Goal: Book appointment/travel/reservation

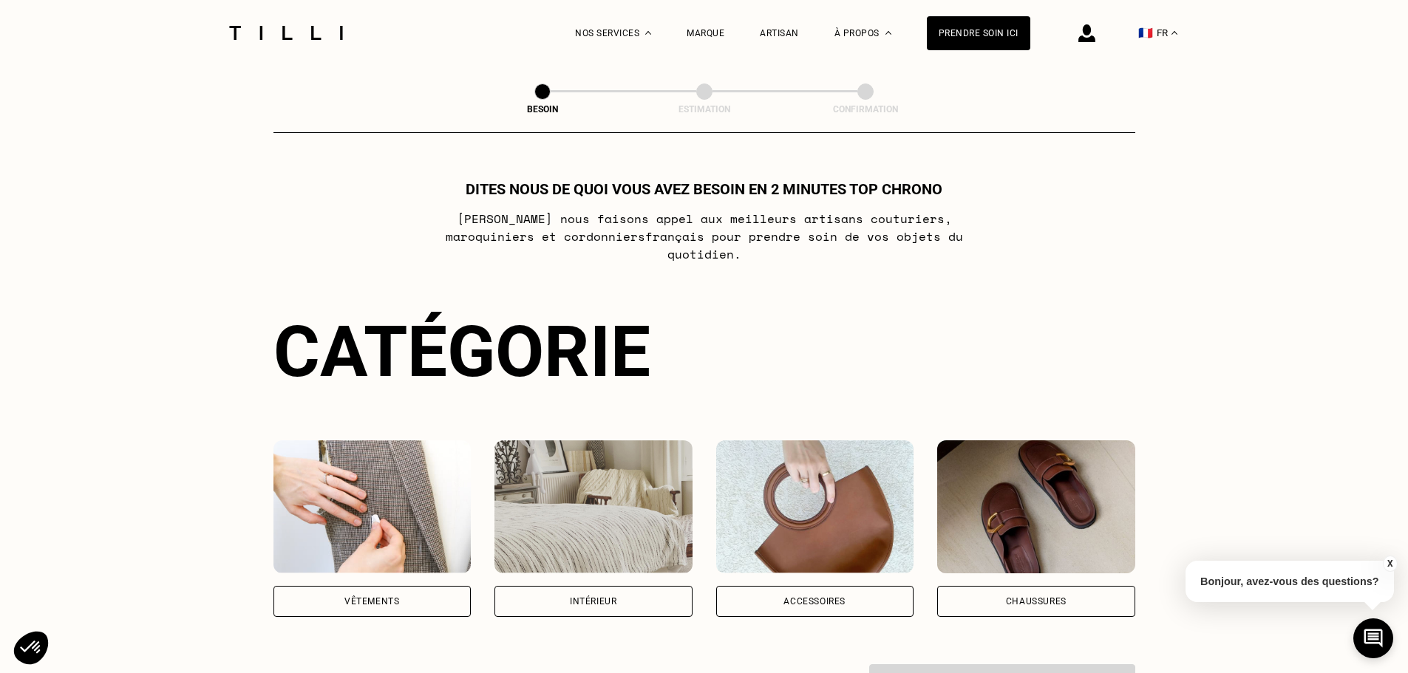
click at [412, 592] on div "Vêtements" at bounding box center [372, 601] width 198 height 31
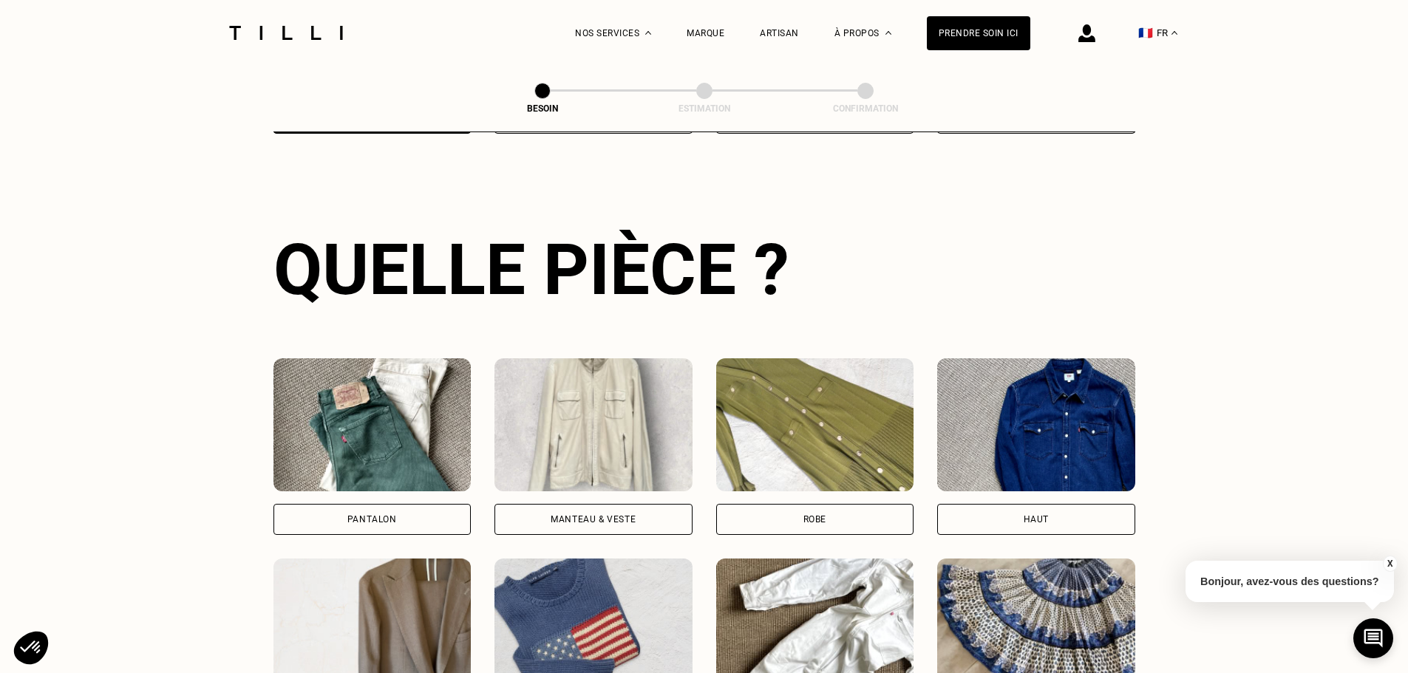
scroll to position [705, 0]
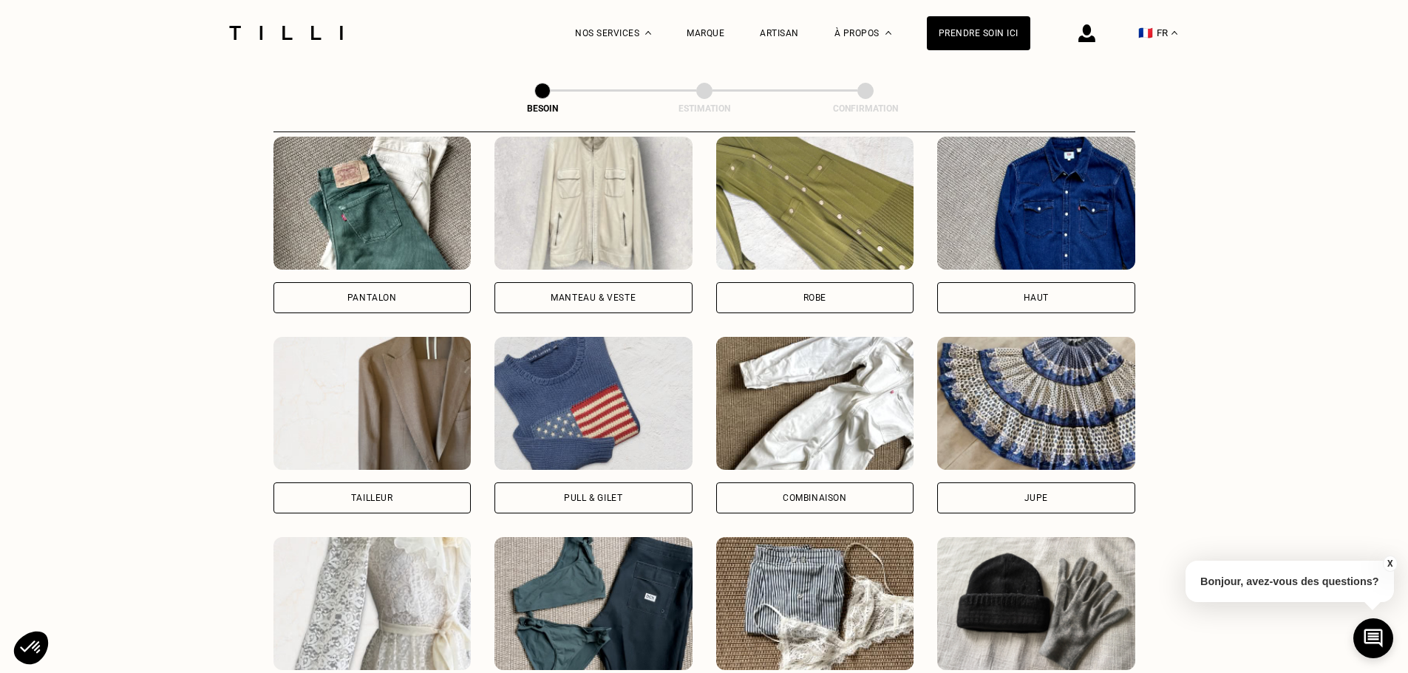
click at [605, 490] on div "Pull & gilet" at bounding box center [593, 497] width 198 height 31
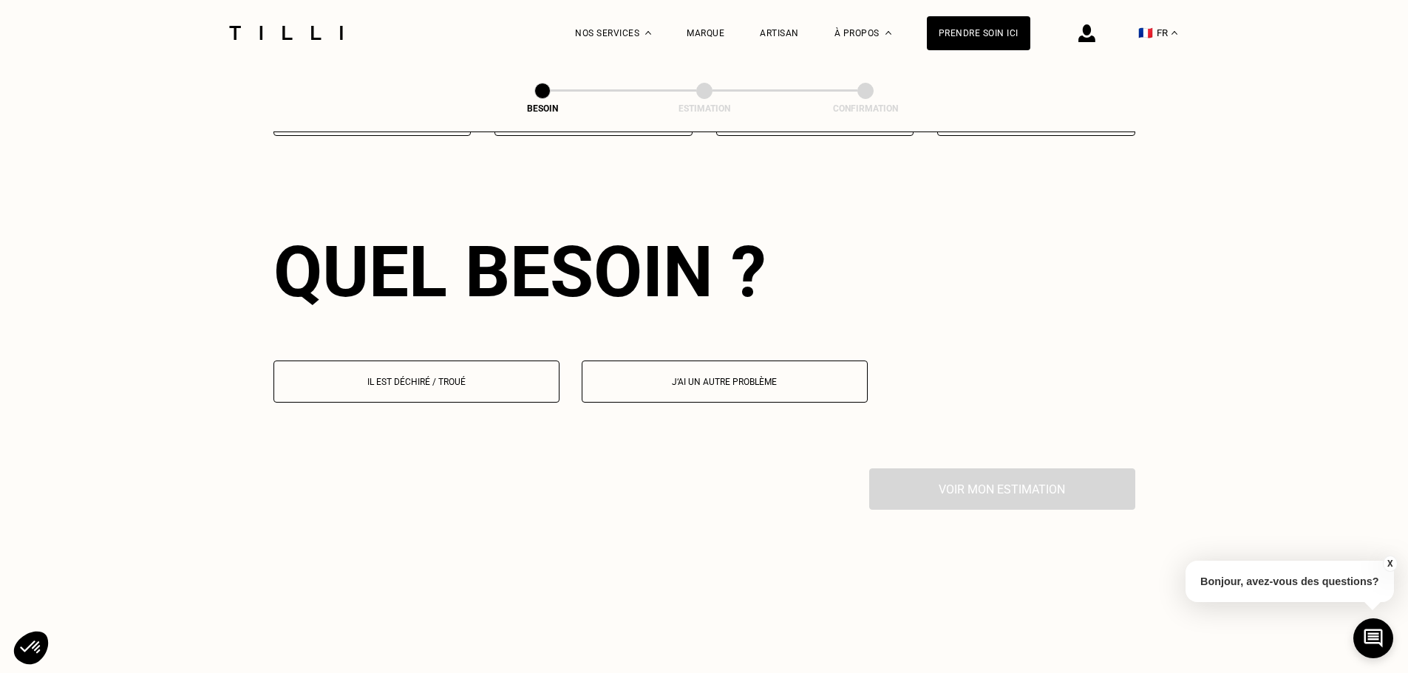
scroll to position [1287, 0]
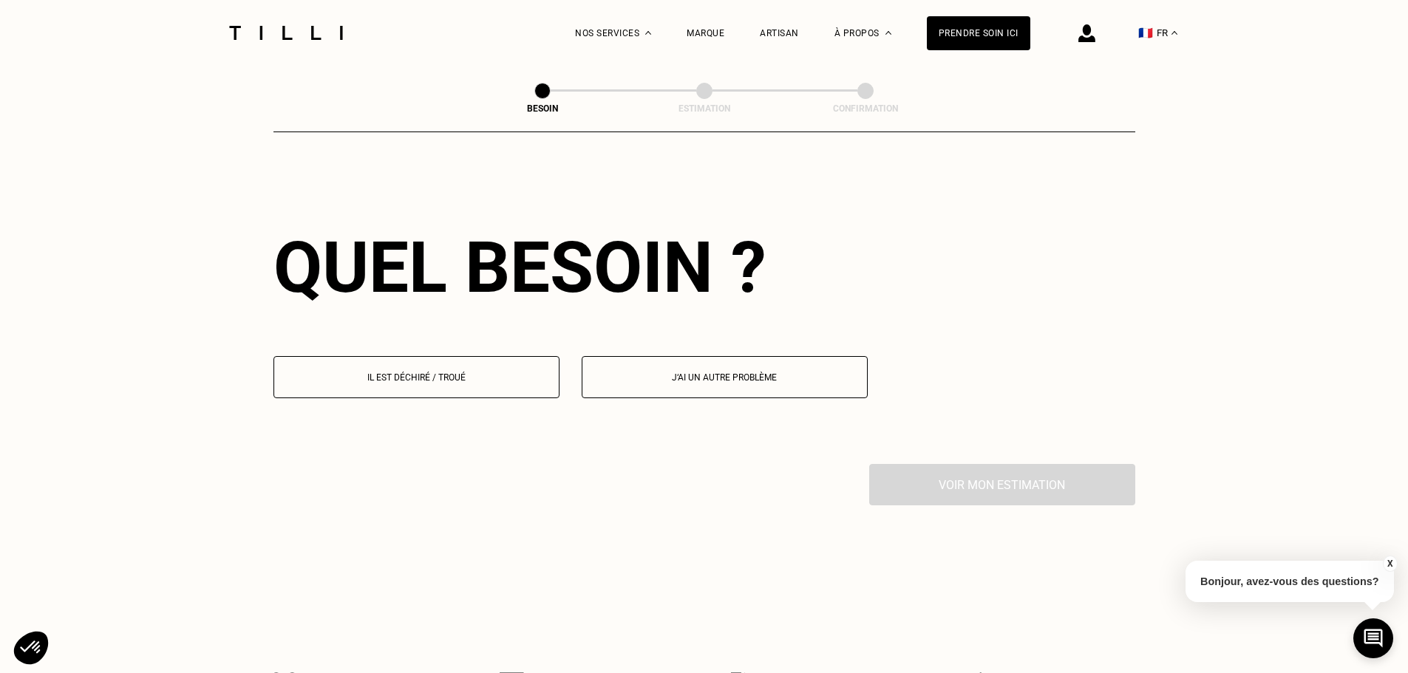
click at [383, 360] on button "Il est déchiré / troué" at bounding box center [416, 377] width 286 height 42
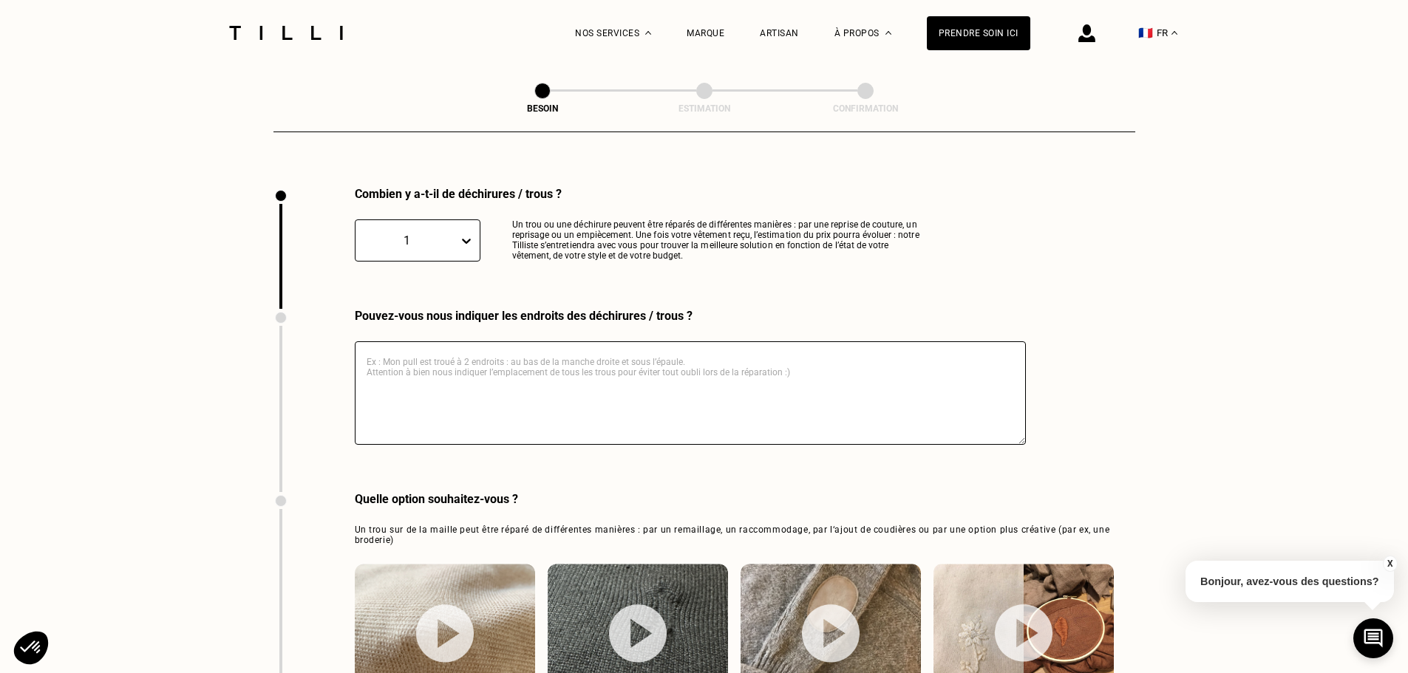
scroll to position [1575, 0]
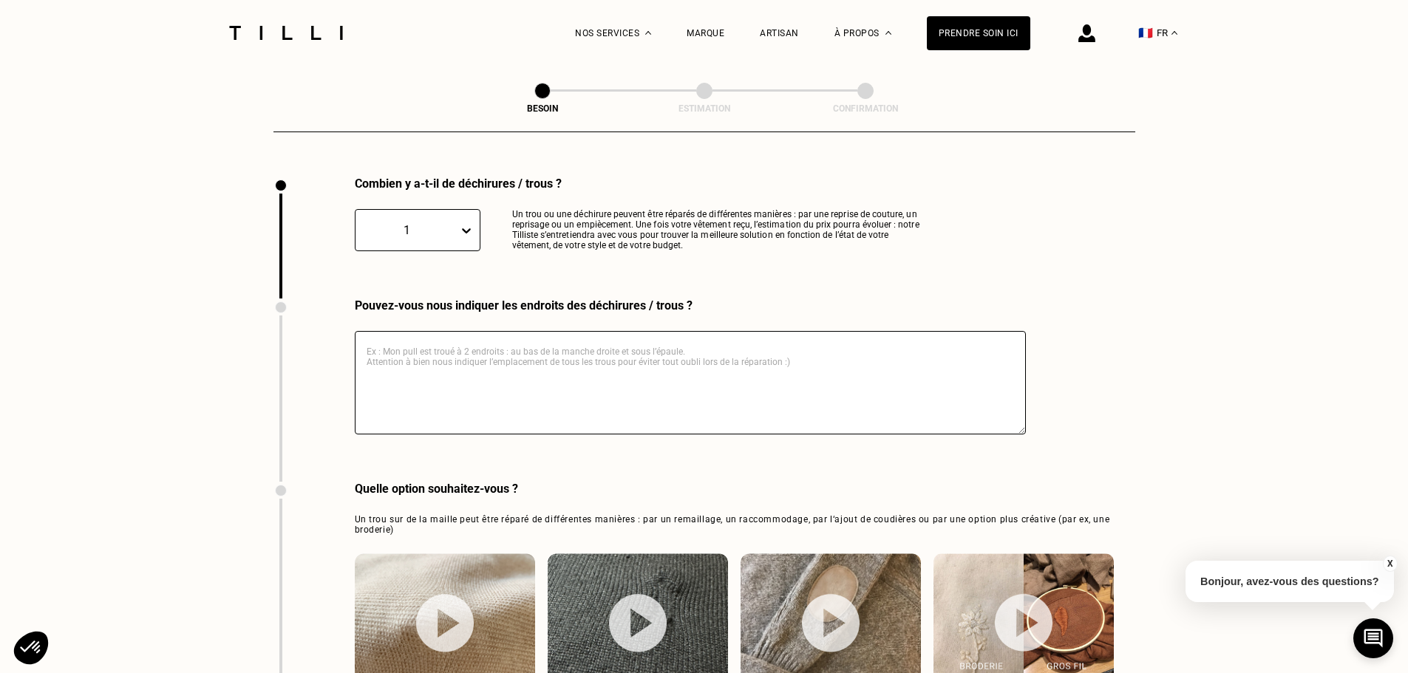
click at [446, 231] on div "1" at bounding box center [418, 230] width 126 height 42
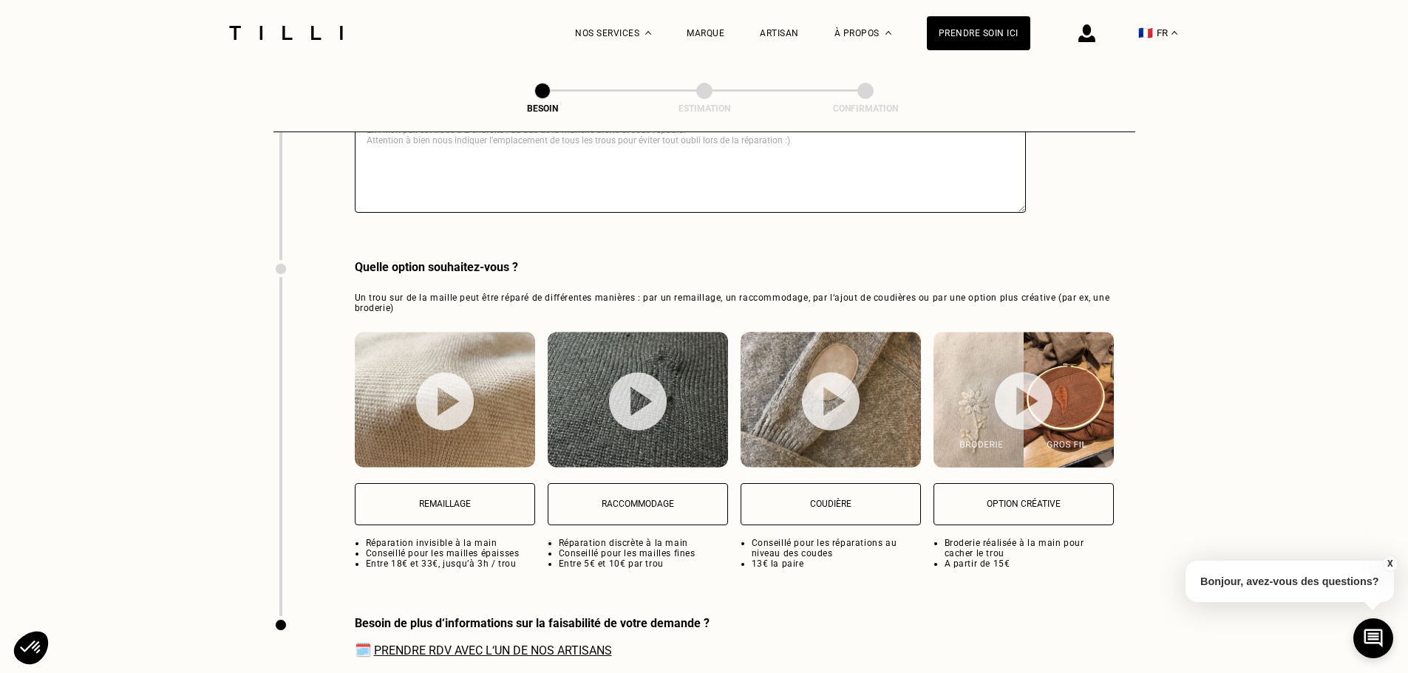
click at [430, 383] on img at bounding box center [445, 401] width 58 height 58
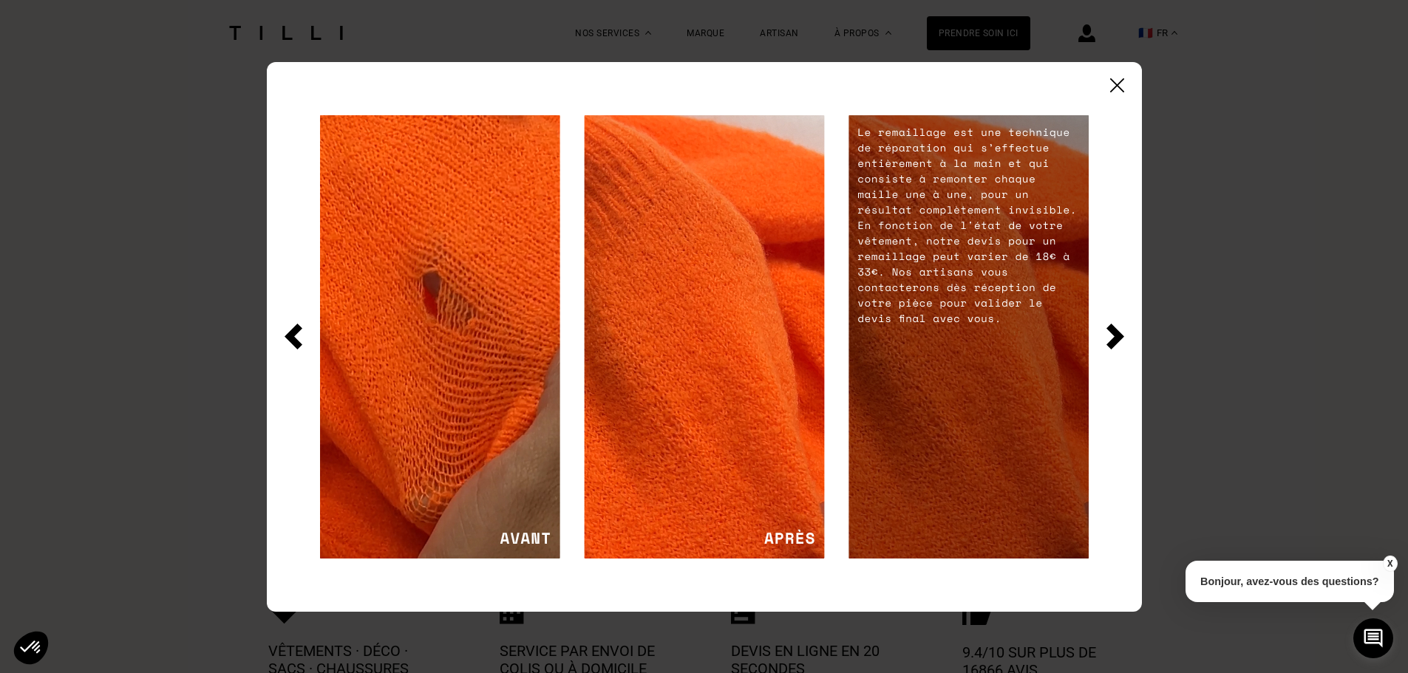
scroll to position [2237, 0]
click at [1108, 341] on img at bounding box center [1115, 337] width 18 height 26
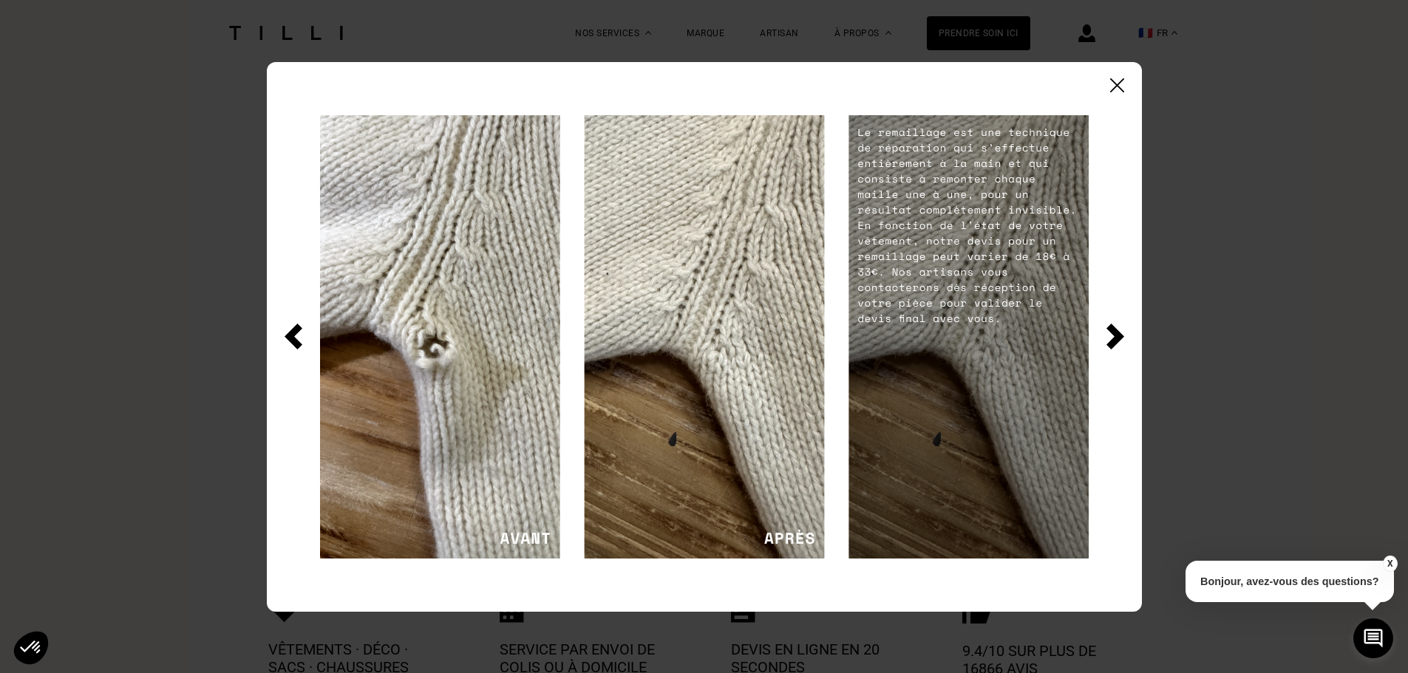
click at [1116, 89] on img at bounding box center [1117, 85] width 14 height 14
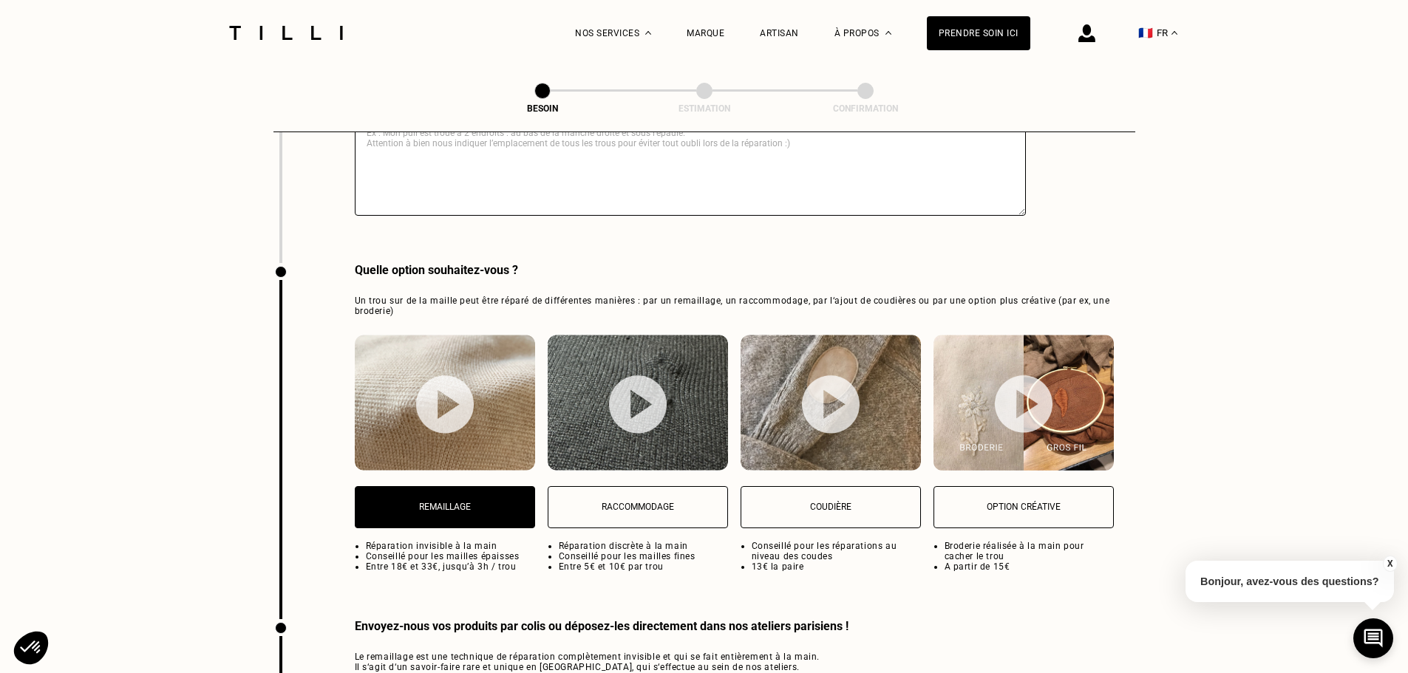
click at [638, 396] on img at bounding box center [638, 404] width 58 height 58
select select "FR"
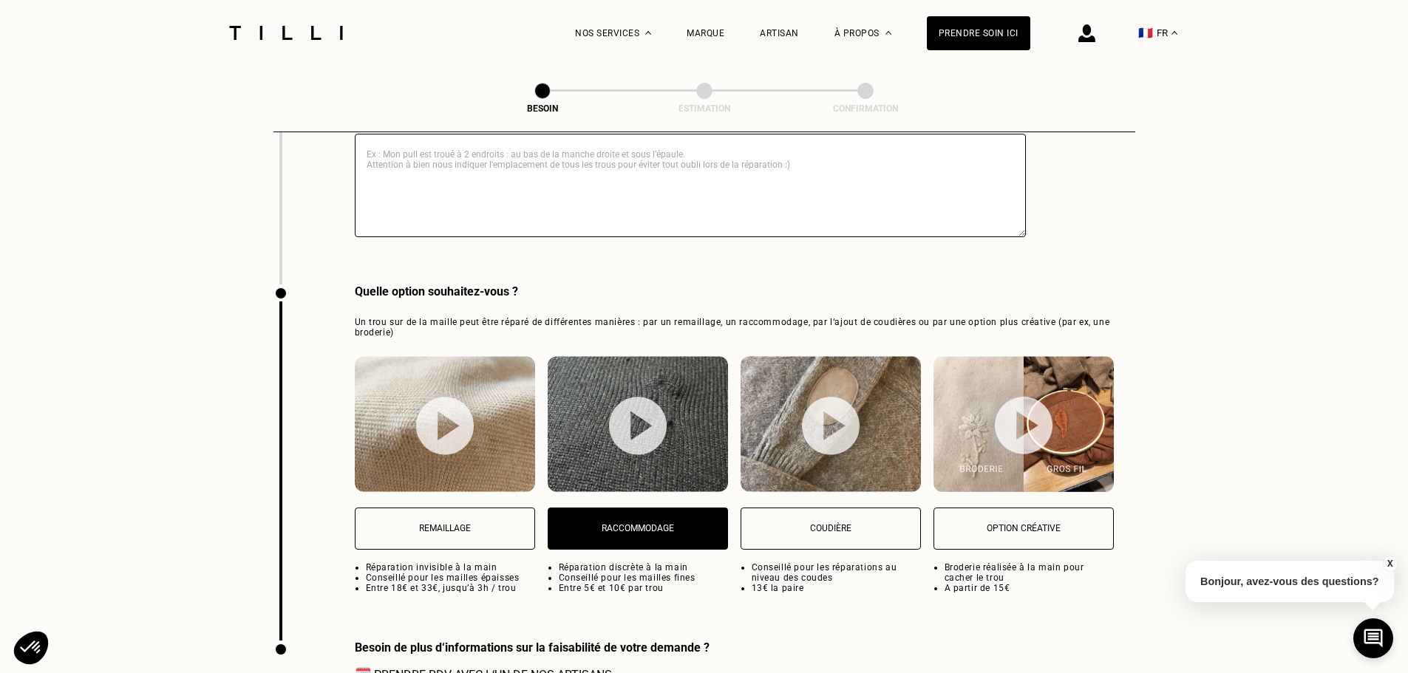
scroll to position [1793, 0]
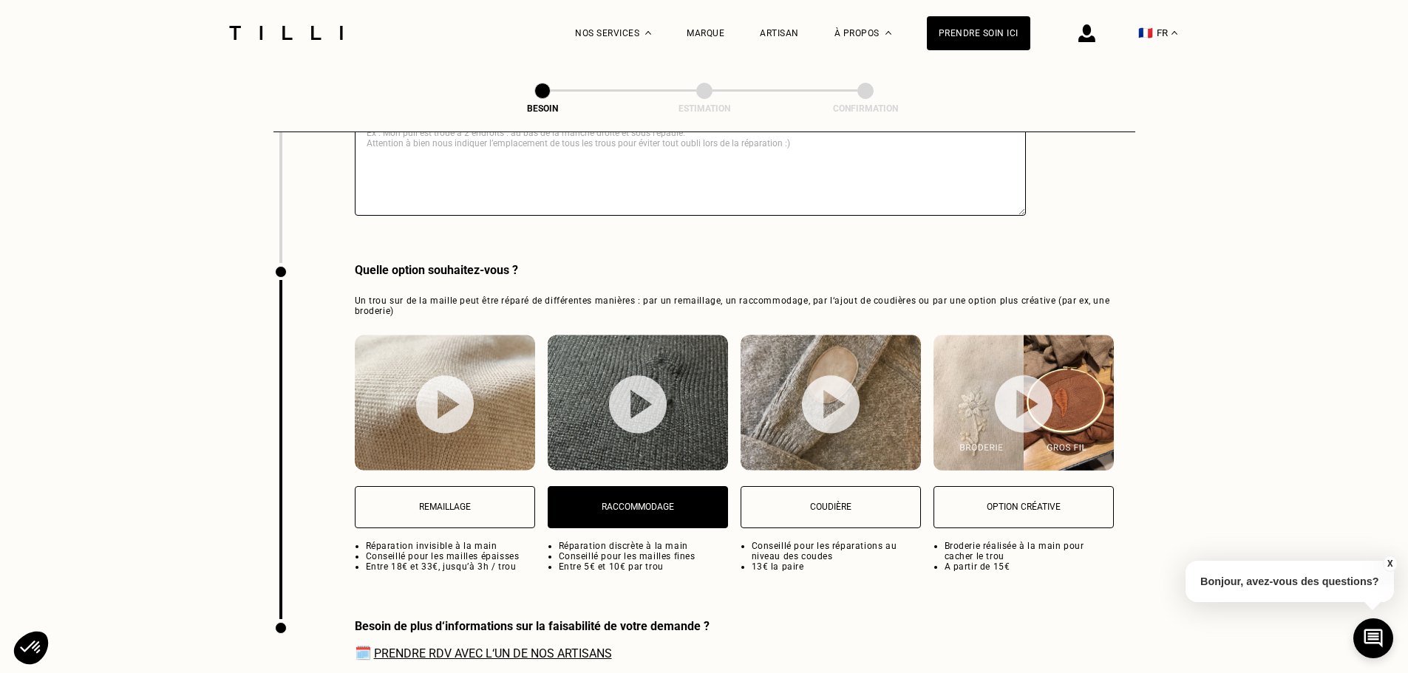
click at [440, 389] on img at bounding box center [445, 404] width 58 height 58
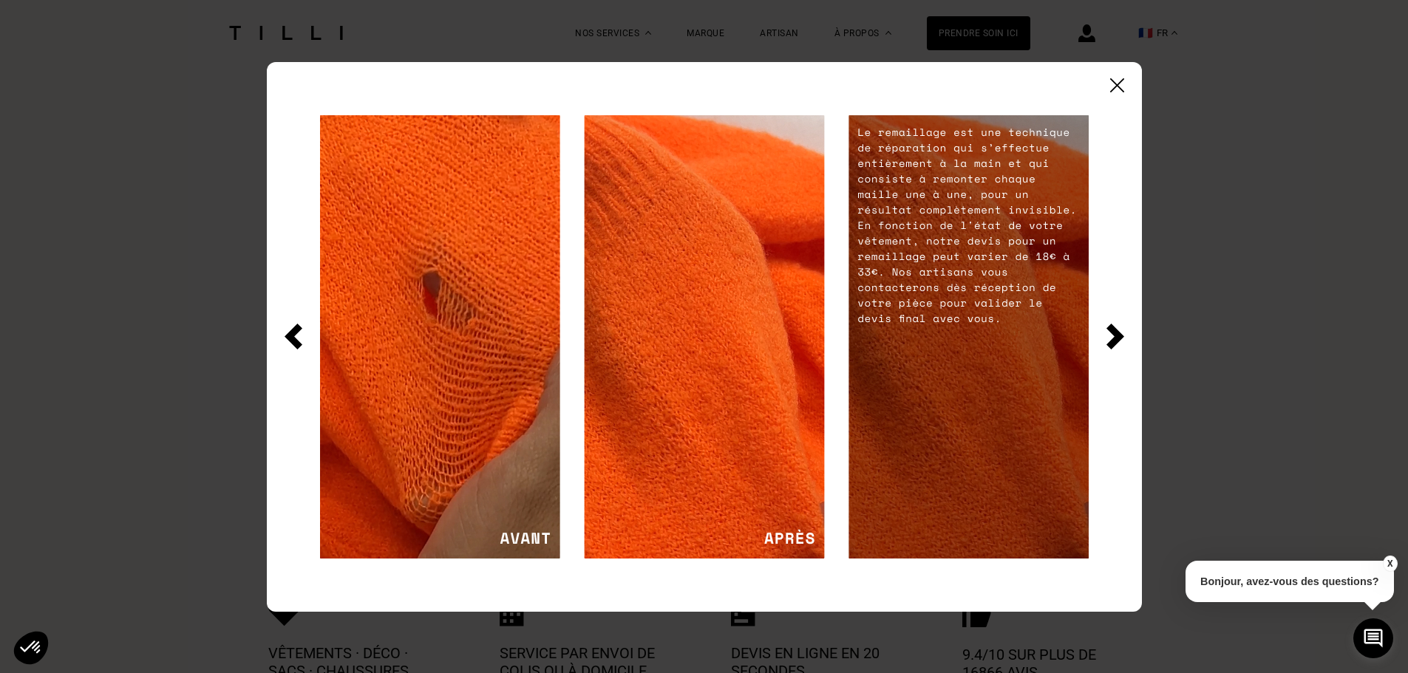
scroll to position [2237, 0]
click at [1115, 336] on img at bounding box center [1115, 337] width 18 height 26
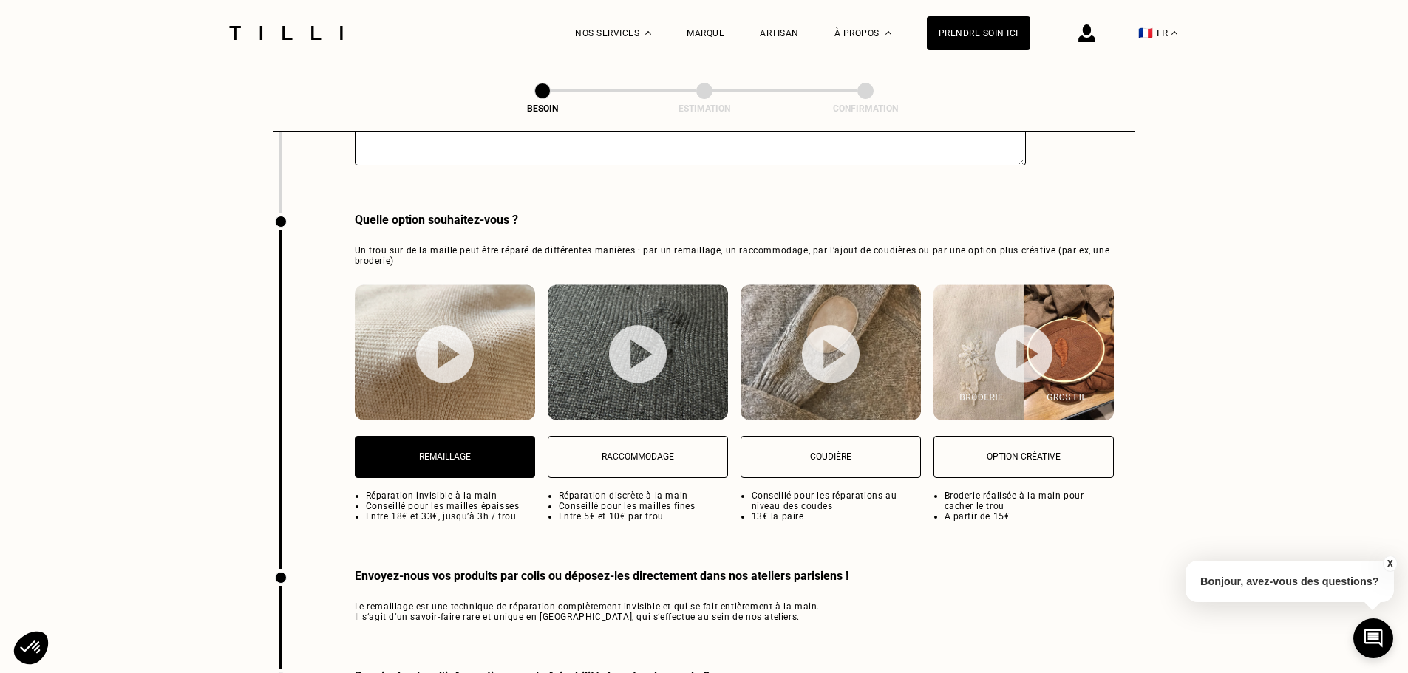
scroll to position [1793, 0]
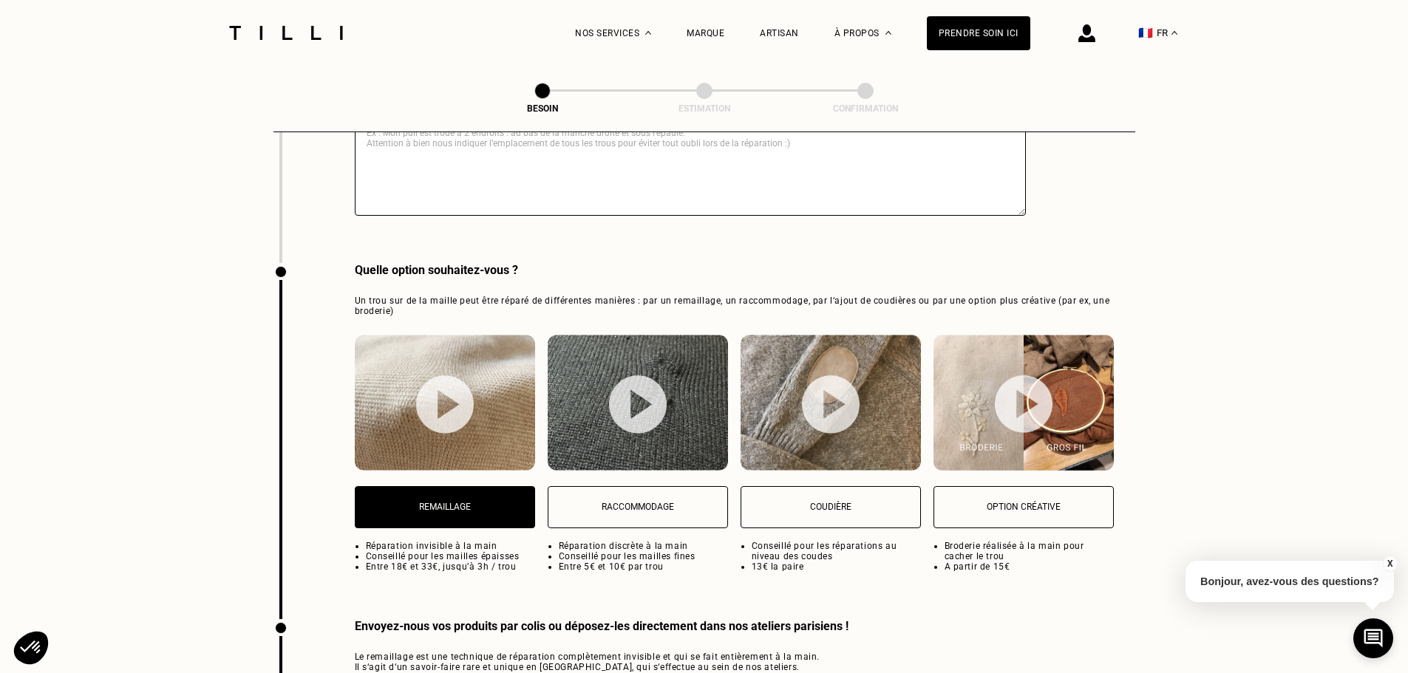
click at [836, 400] on img at bounding box center [831, 404] width 58 height 58
select select "FR"
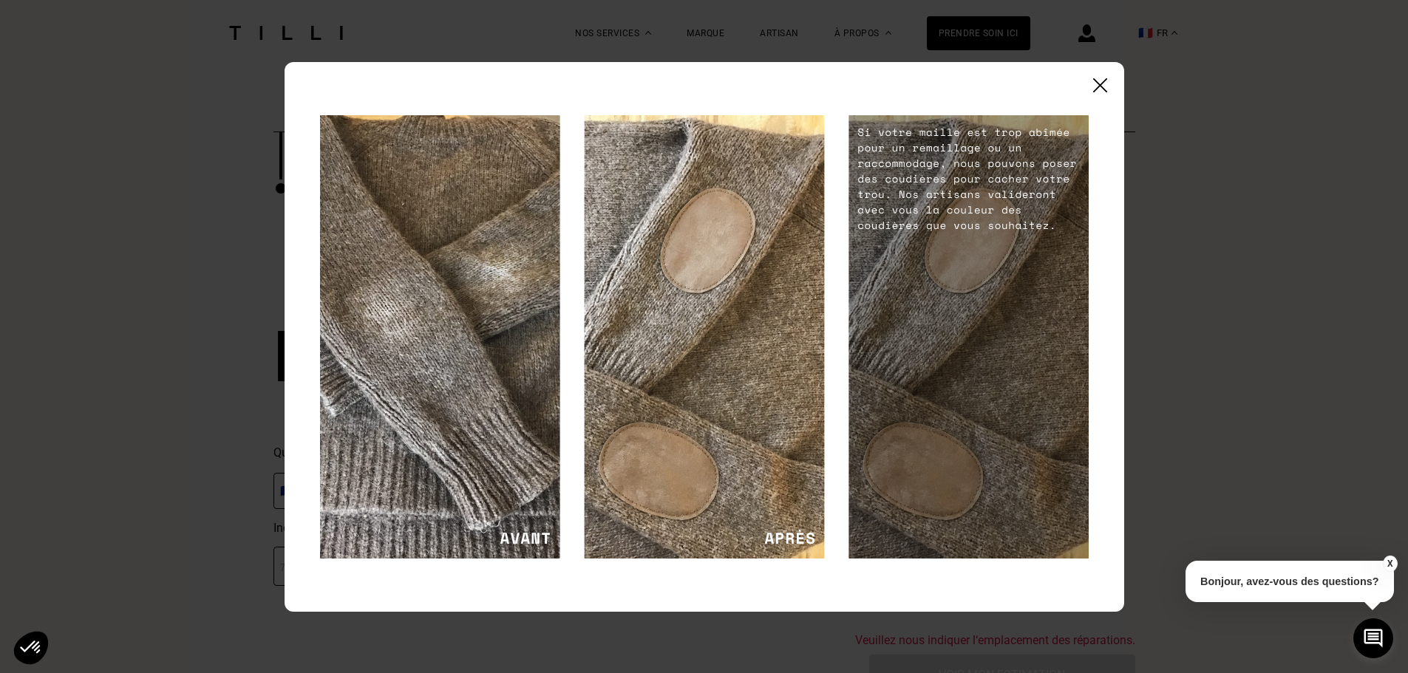
scroll to position [2237, 0]
click at [1102, 344] on div at bounding box center [704, 337] width 804 height 479
click at [1095, 93] on div at bounding box center [703, 337] width 839 height 550
click at [1100, 81] on img at bounding box center [1100, 85] width 14 height 14
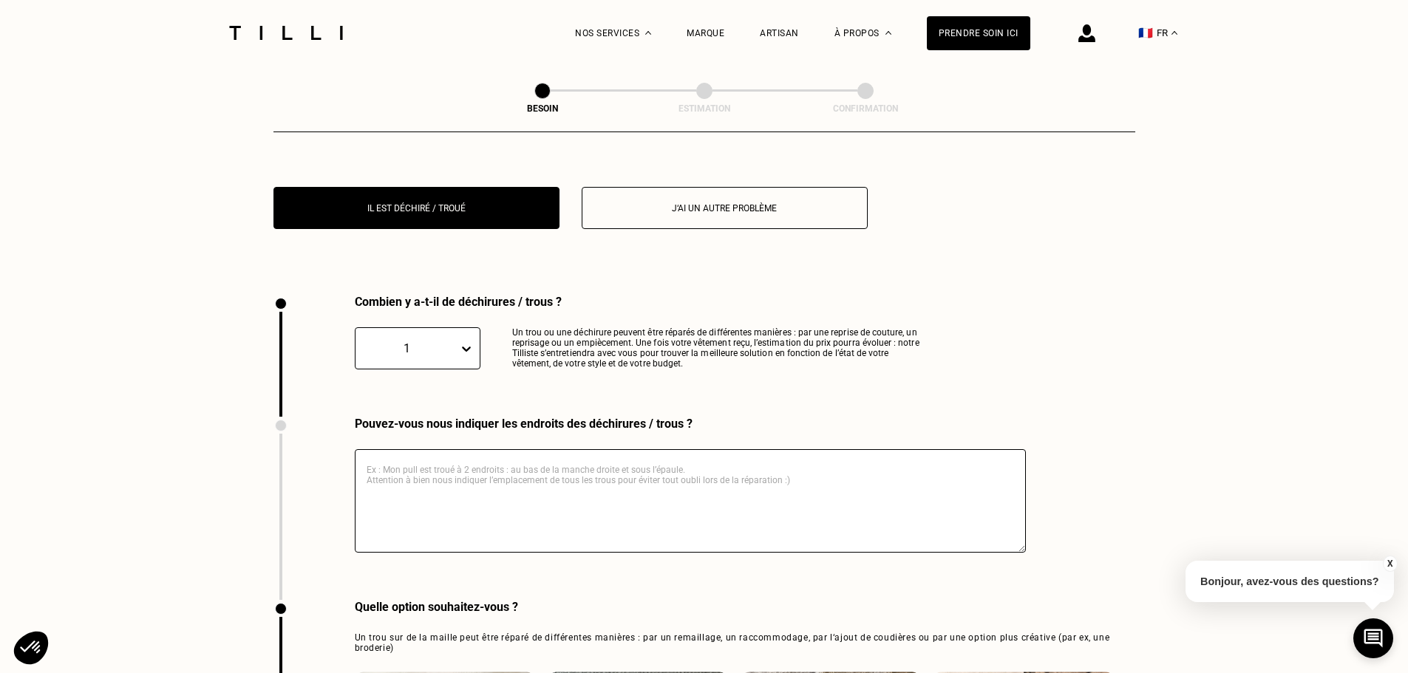
scroll to position [1793, 0]
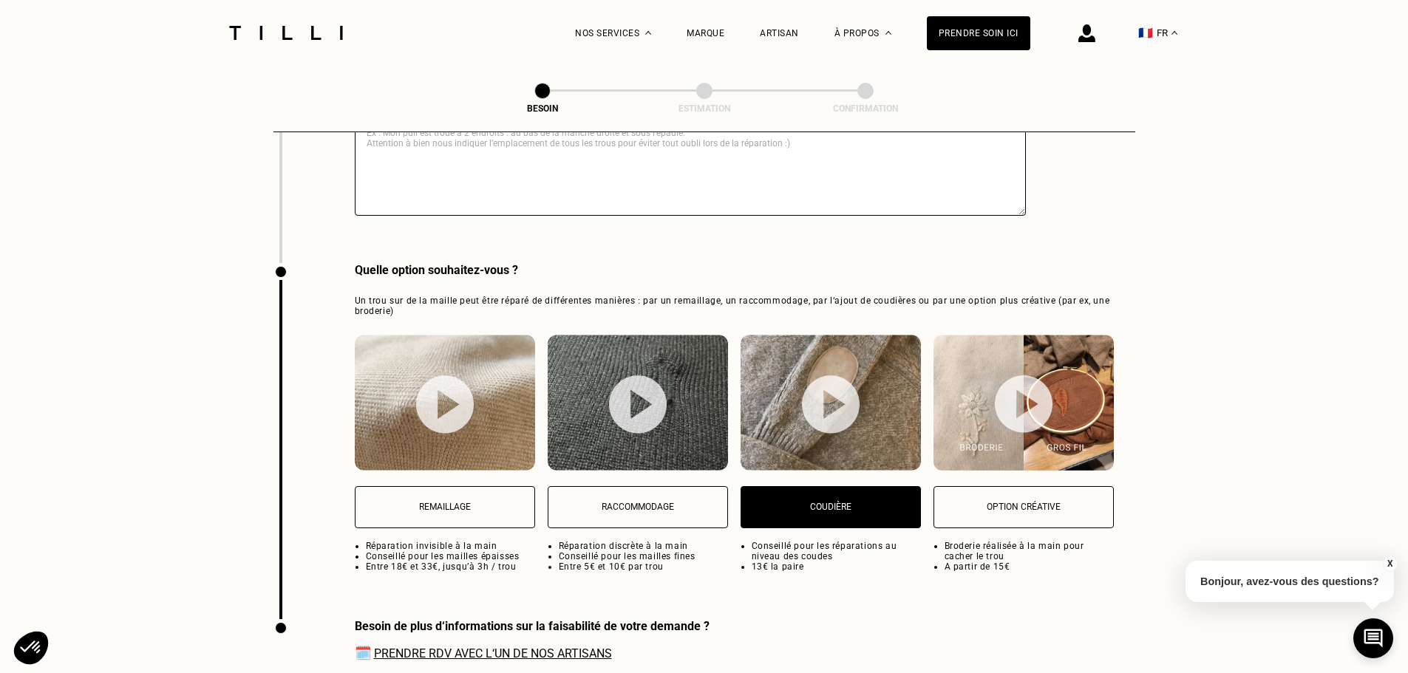
click at [1021, 396] on img at bounding box center [1024, 404] width 58 height 58
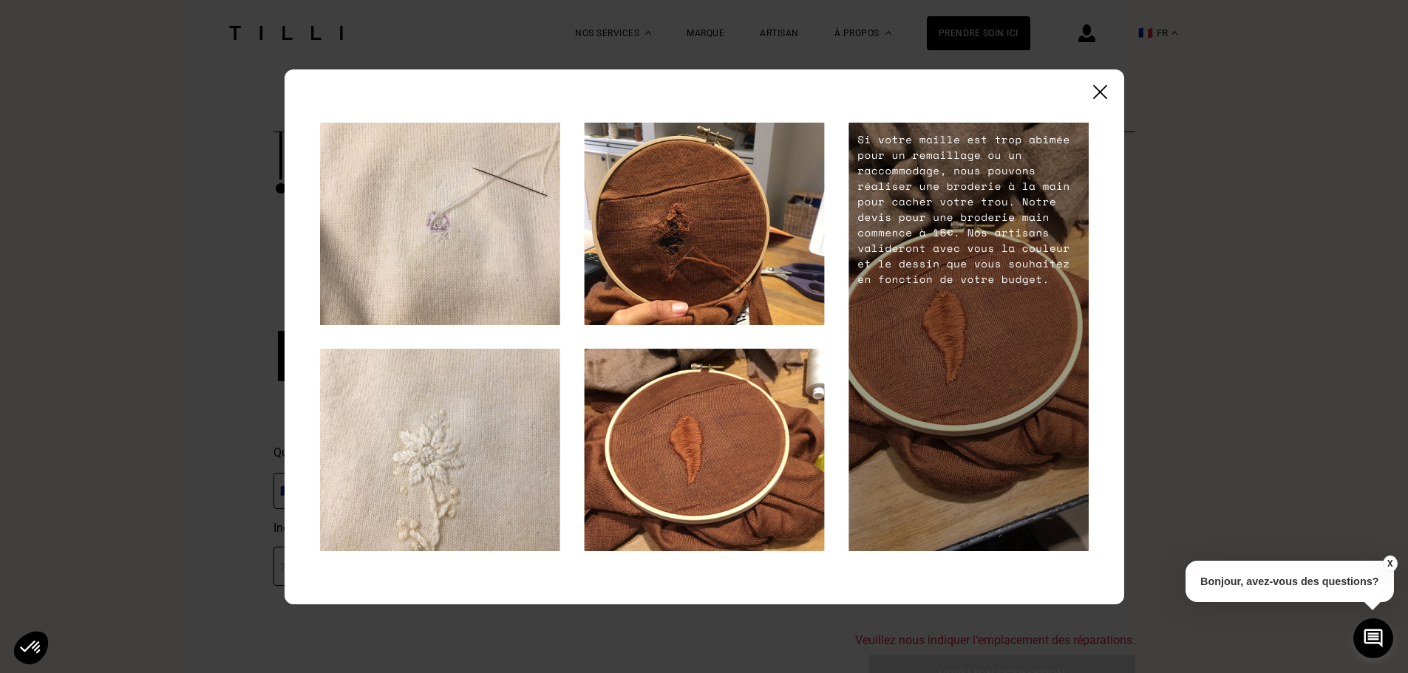
scroll to position [2237, 0]
click at [1106, 82] on div at bounding box center [703, 336] width 839 height 535
click at [1099, 100] on div at bounding box center [703, 336] width 839 height 535
click at [1099, 92] on img at bounding box center [1100, 92] width 14 height 14
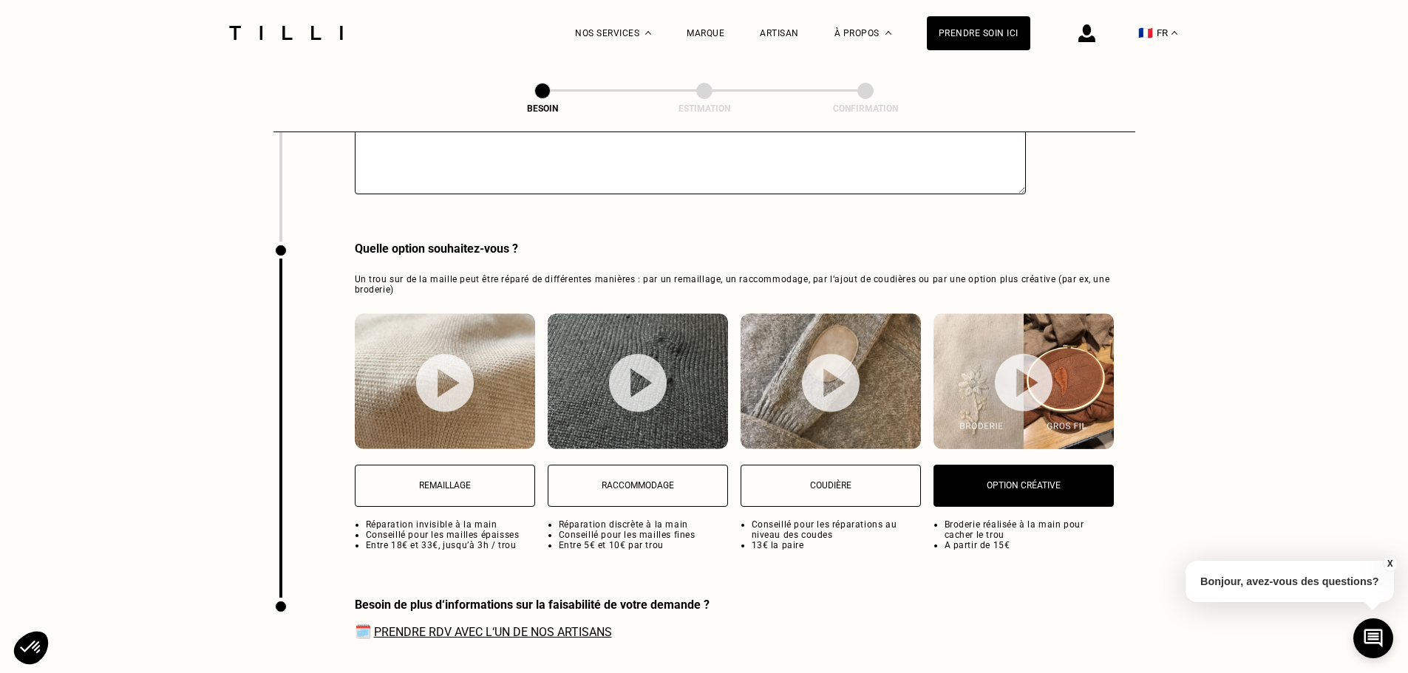
scroll to position [1572, 0]
